Goal: Task Accomplishment & Management: Use online tool/utility

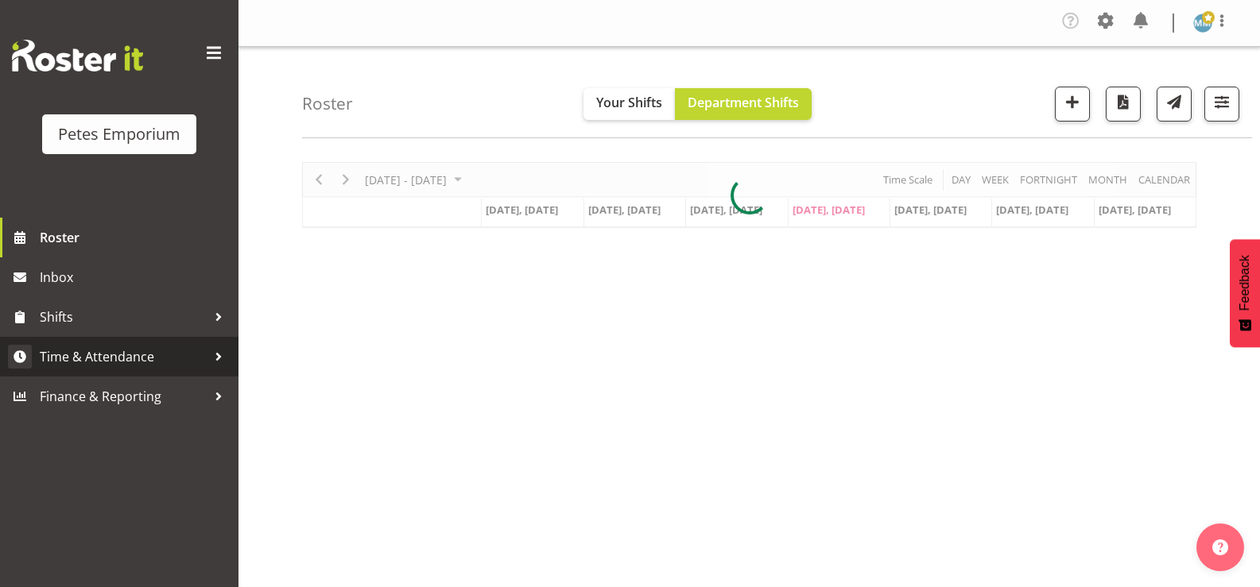
click at [152, 356] on span "Time & Attendance" at bounding box center [123, 357] width 167 height 24
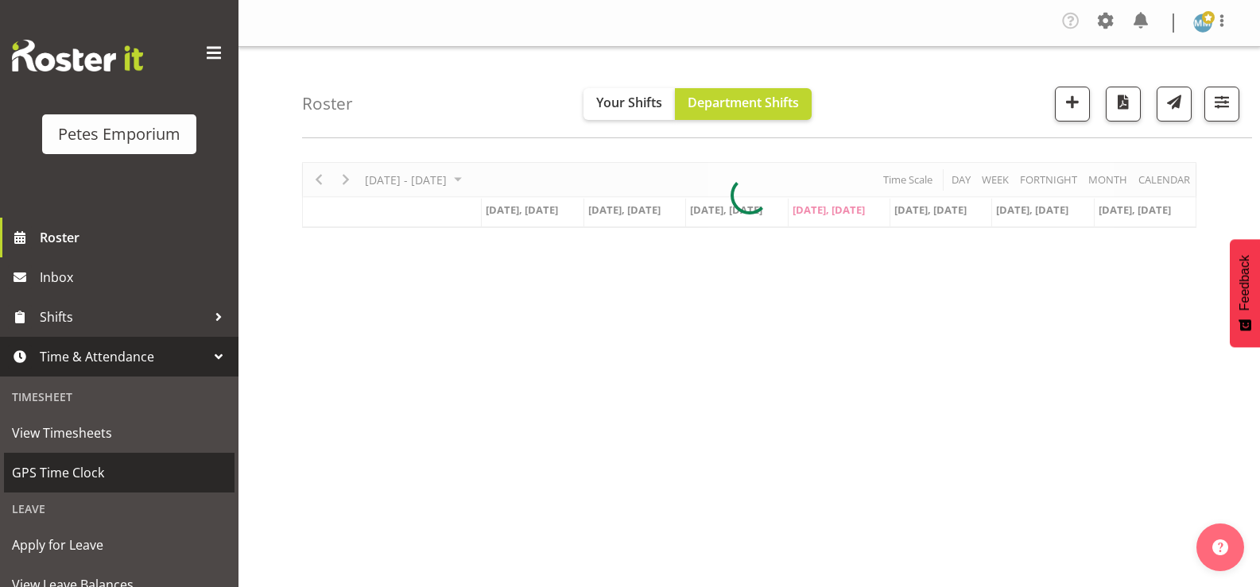
click at [99, 468] on span "GPS Time Clock" at bounding box center [119, 473] width 215 height 24
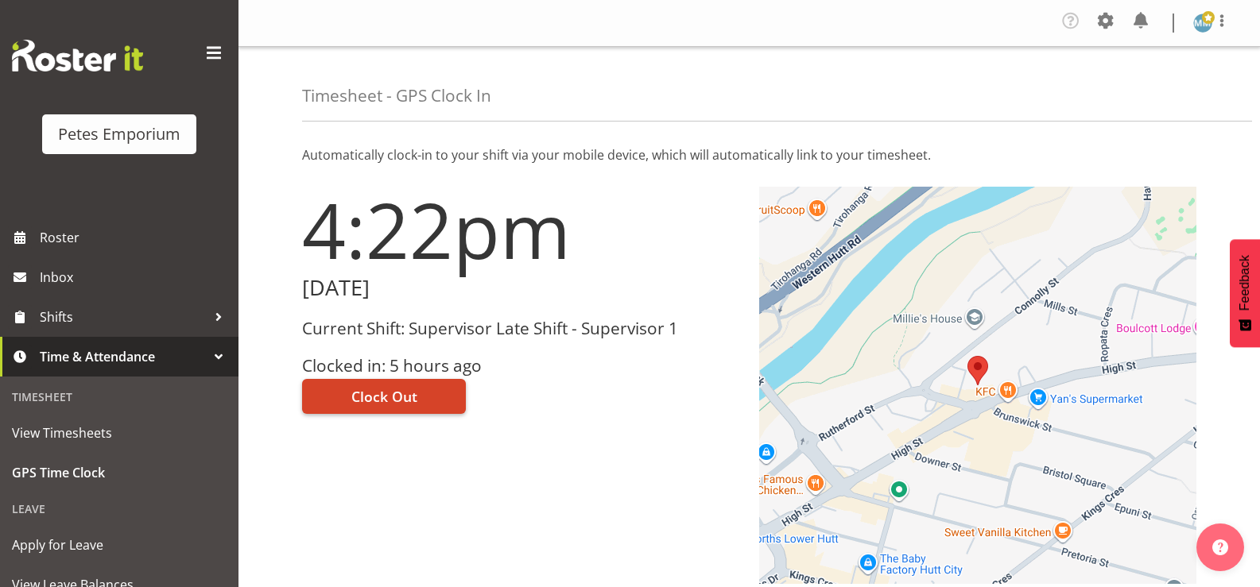
click at [397, 392] on span "Clock Out" at bounding box center [384, 396] width 66 height 21
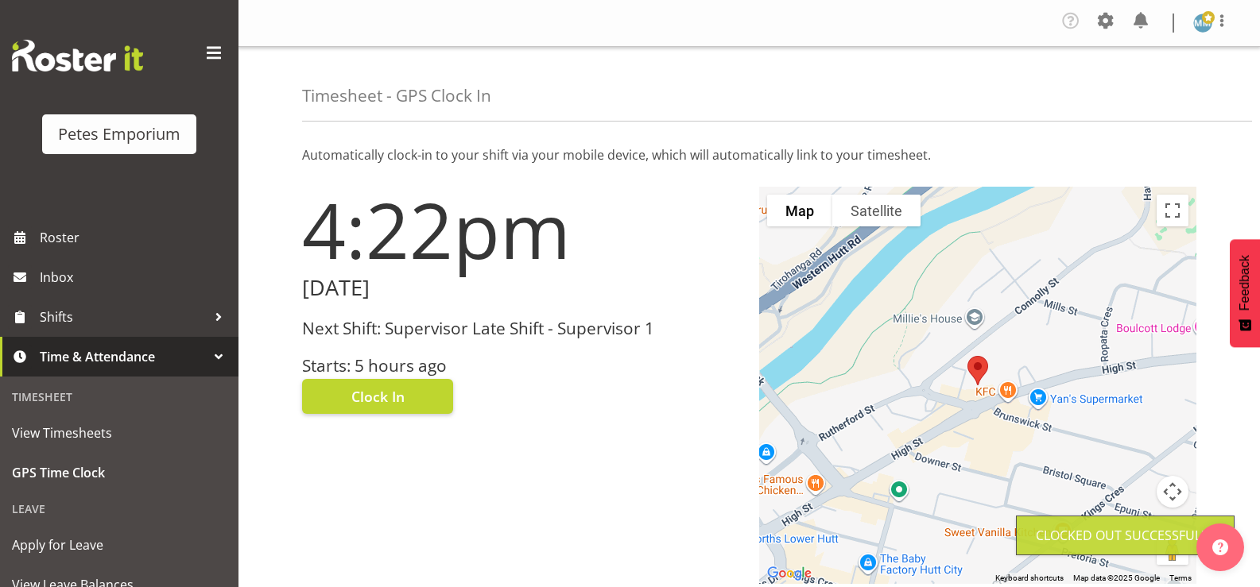
click at [1198, 30] on img at bounding box center [1202, 23] width 19 height 19
click at [1129, 89] on link "Log Out" at bounding box center [1155, 87] width 153 height 29
